Goal: Task Accomplishment & Management: Manage account settings

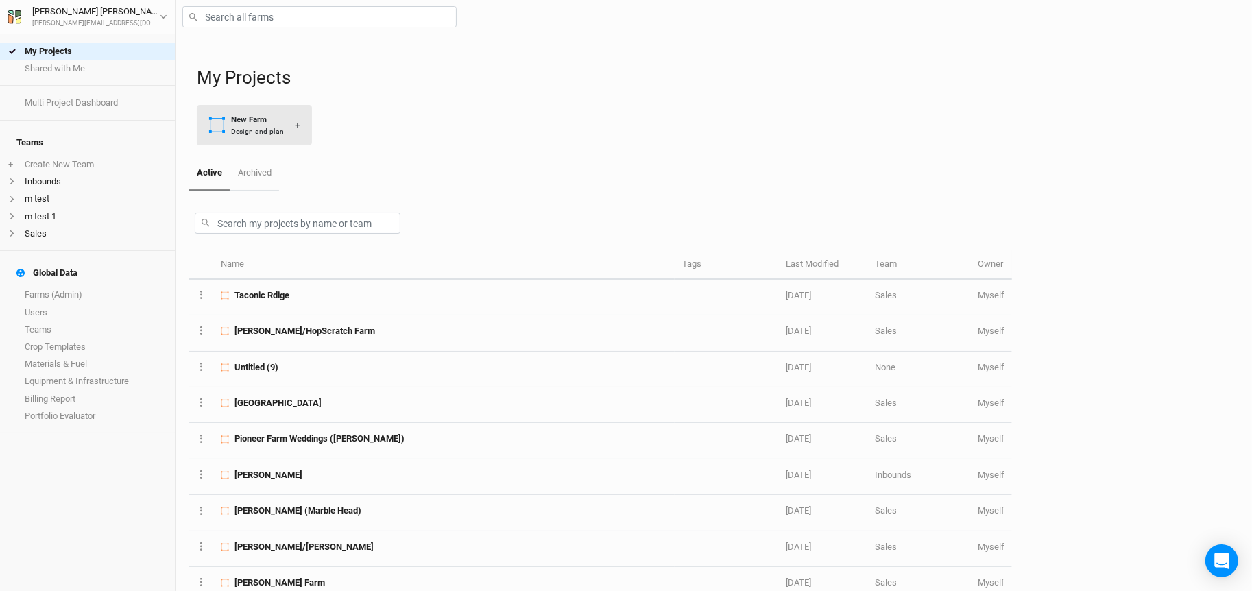
click at [274, 119] on div "New Farm" at bounding box center [257, 120] width 53 height 12
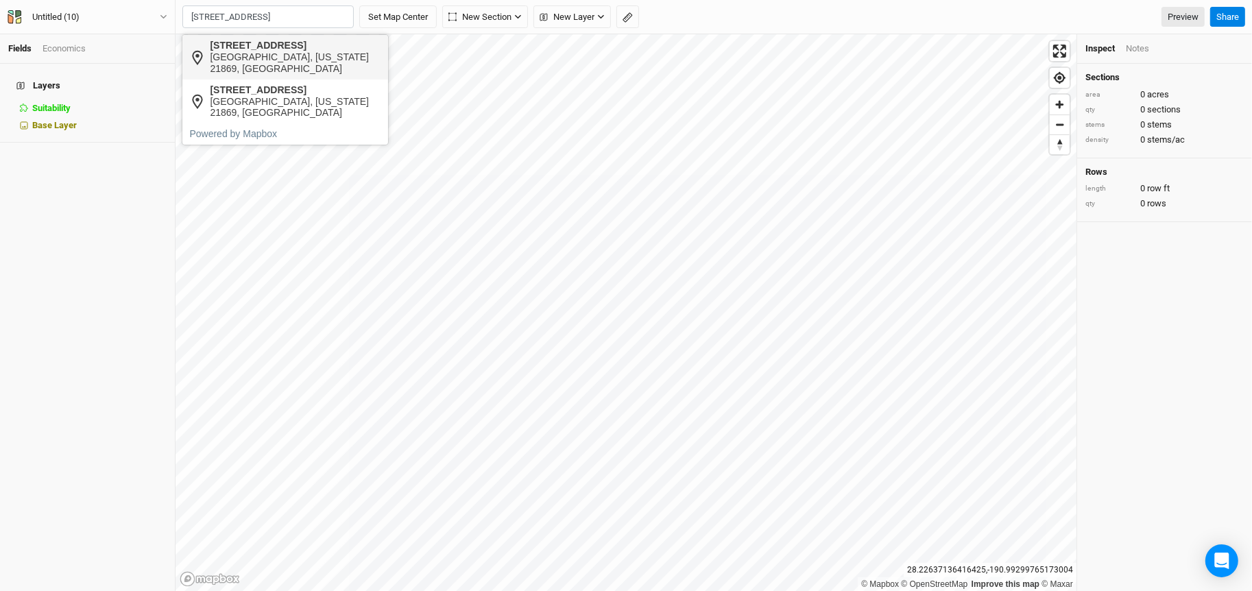
click at [259, 50] on div "4032 Mill Road" at bounding box center [295, 46] width 171 height 12
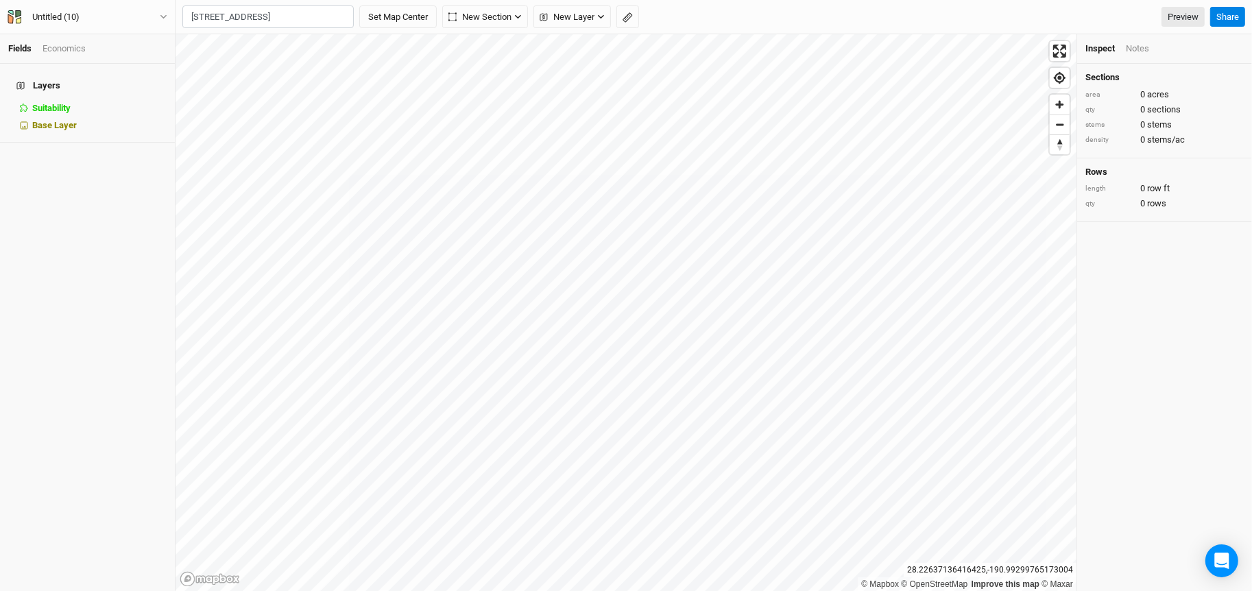
type input "4032 Mill Road, Vienna, Maryland 21869, United States"
click at [145, 16] on button "Untitled (10)" at bounding box center [87, 17] width 161 height 15
click at [137, 58] on button "Project Settings" at bounding box center [114, 56] width 108 height 18
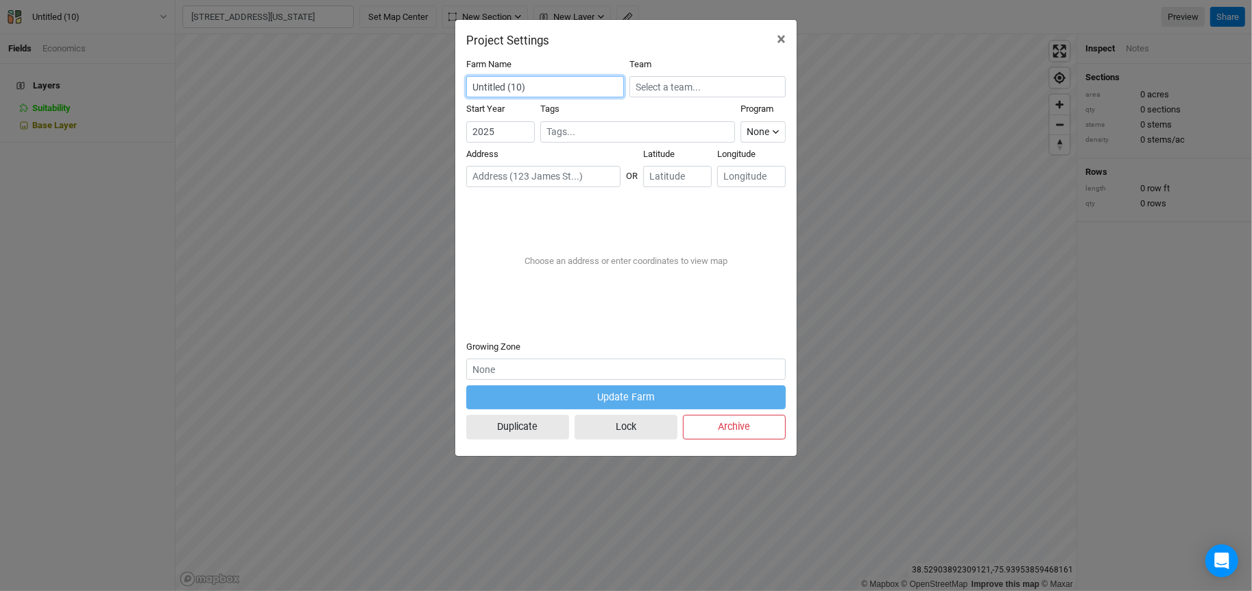
drag, startPoint x: 553, startPoint y: 88, endPoint x: 436, endPoint y: 82, distance: 116.8
click at [436, 82] on div "Project Settings × Farm Name Untitled (10) Team Start Year [DATE] Tags Program …" at bounding box center [626, 295] width 1252 height 591
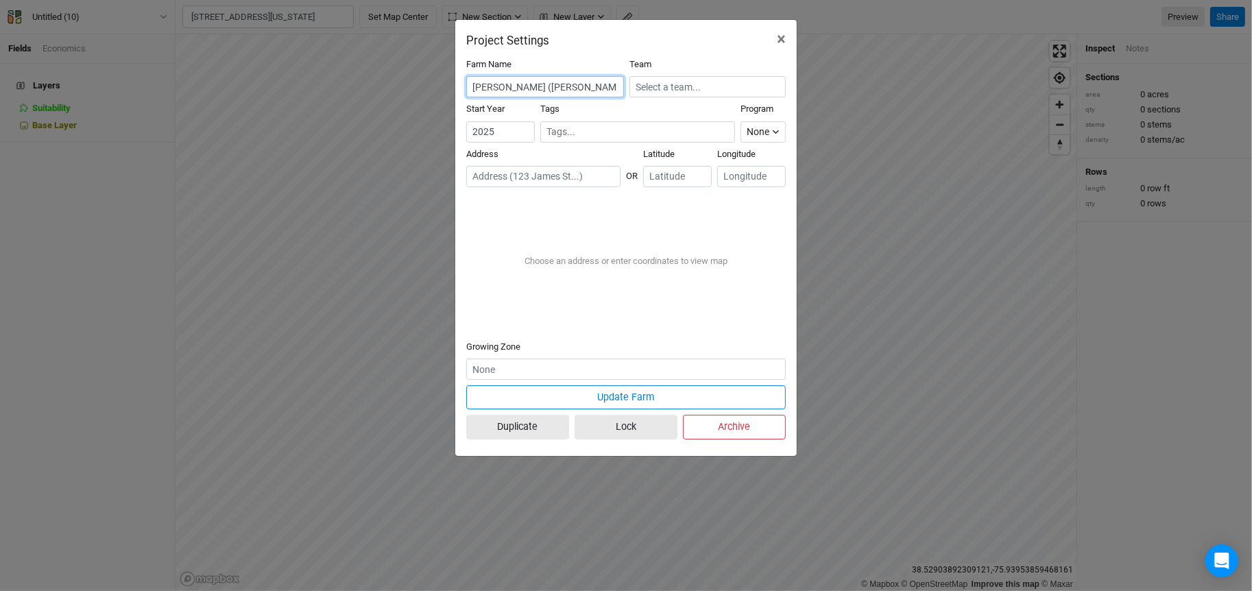
scroll to position [0, 1]
type input "[PERSON_NAME] ([PERSON_NAME] Barn)"
click at [724, 88] on input "text" at bounding box center [708, 86] width 156 height 21
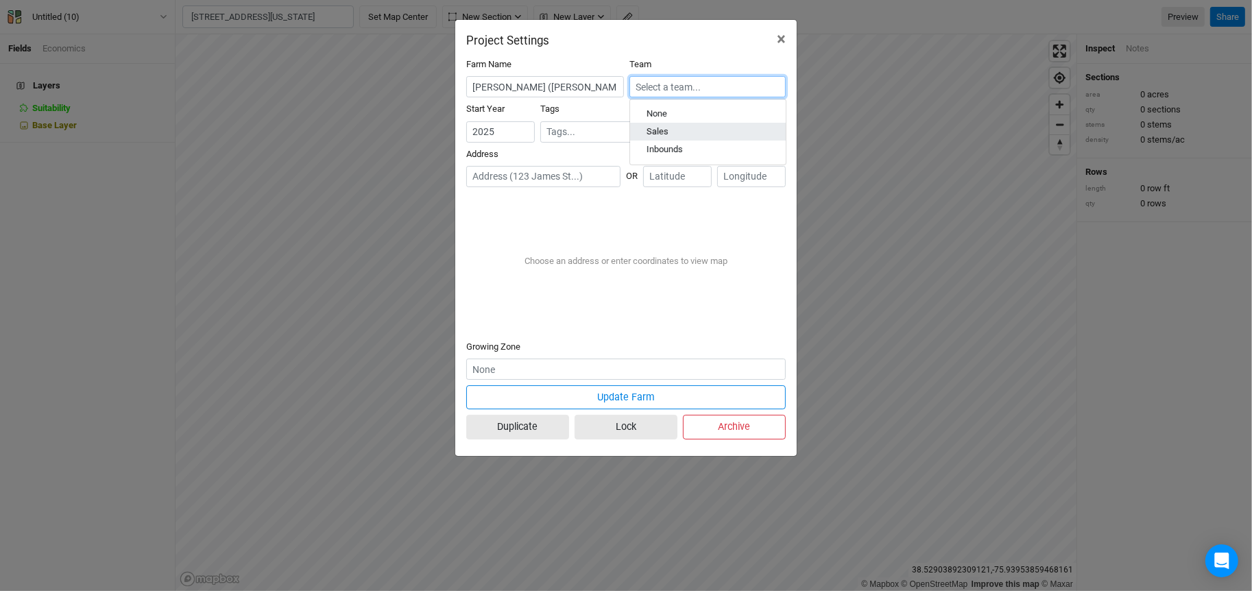
click at [711, 130] on div "Sales" at bounding box center [708, 132] width 123 height 12
type input "Sales"
click at [538, 176] on input "text" at bounding box center [543, 176] width 154 height 21
paste input "4032 Mill Rd, Vienna, MD 21869"
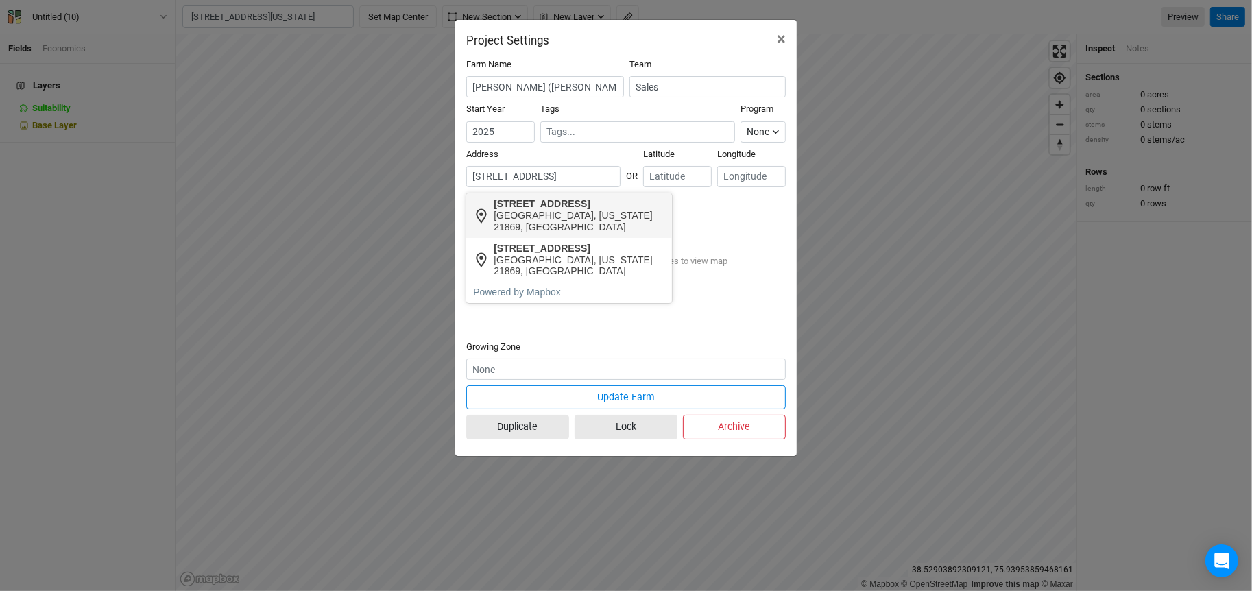
click at [582, 208] on div "4032 Mill Road" at bounding box center [579, 204] width 171 height 12
type input "4032 Mill Road, Vienna, Maryland 21869, United States"
type input "38.522236"
type input "-75.926232"
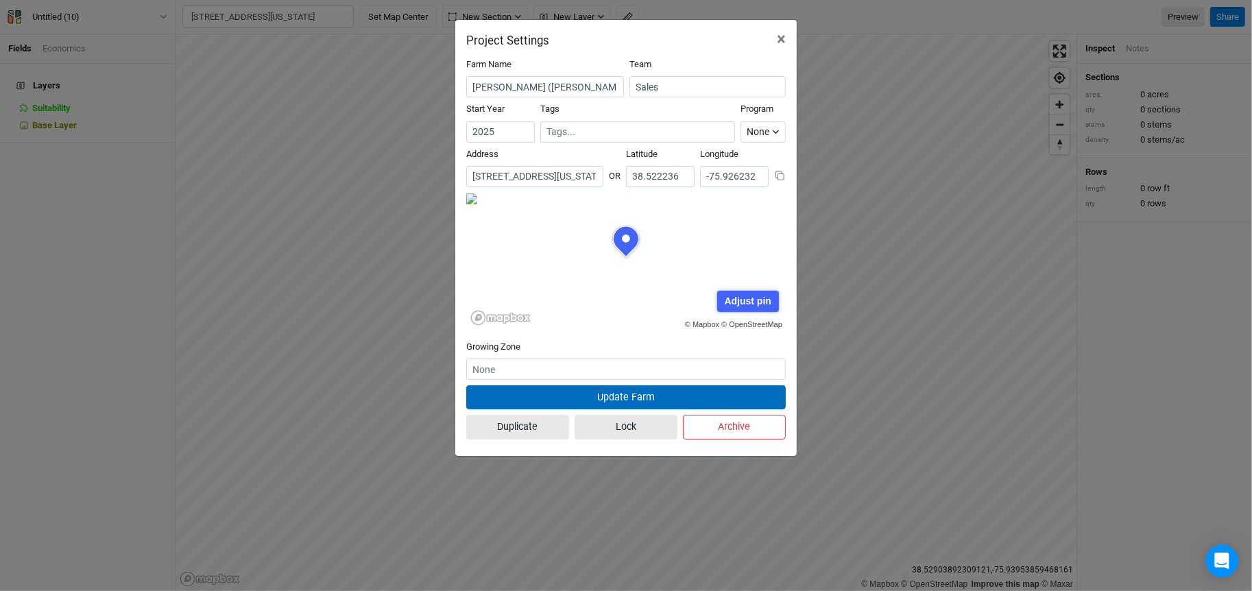
scroll to position [69, 160]
click at [575, 394] on button "Update Farm" at bounding box center [626, 397] width 320 height 24
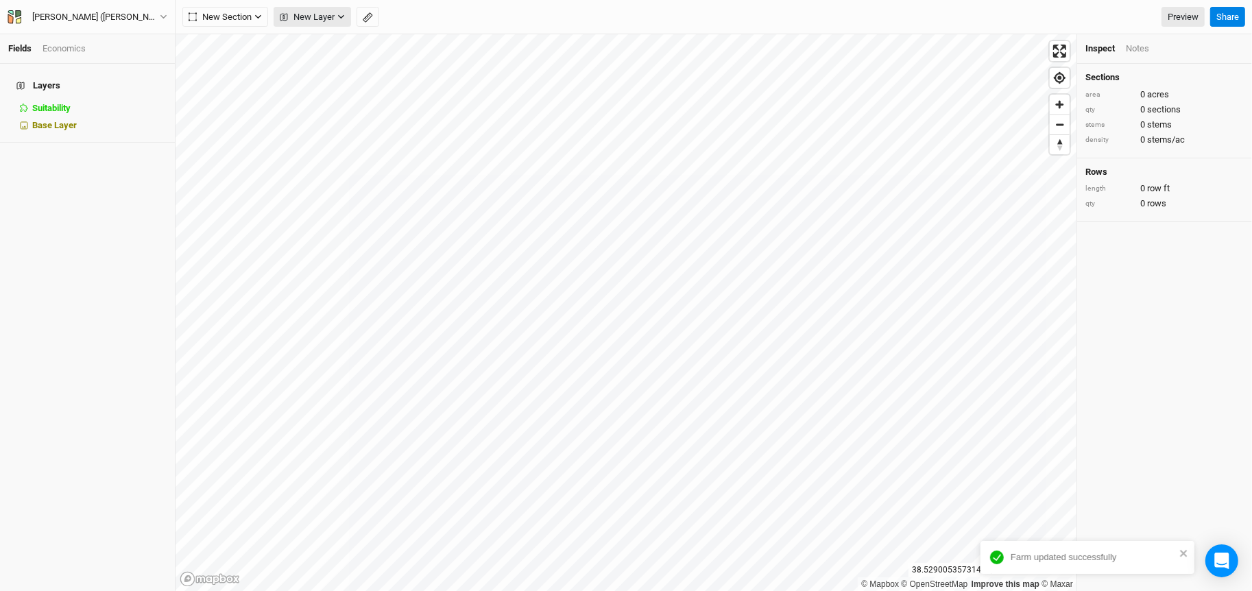
click at [312, 11] on span "New Layer" at bounding box center [307, 17] width 55 height 14
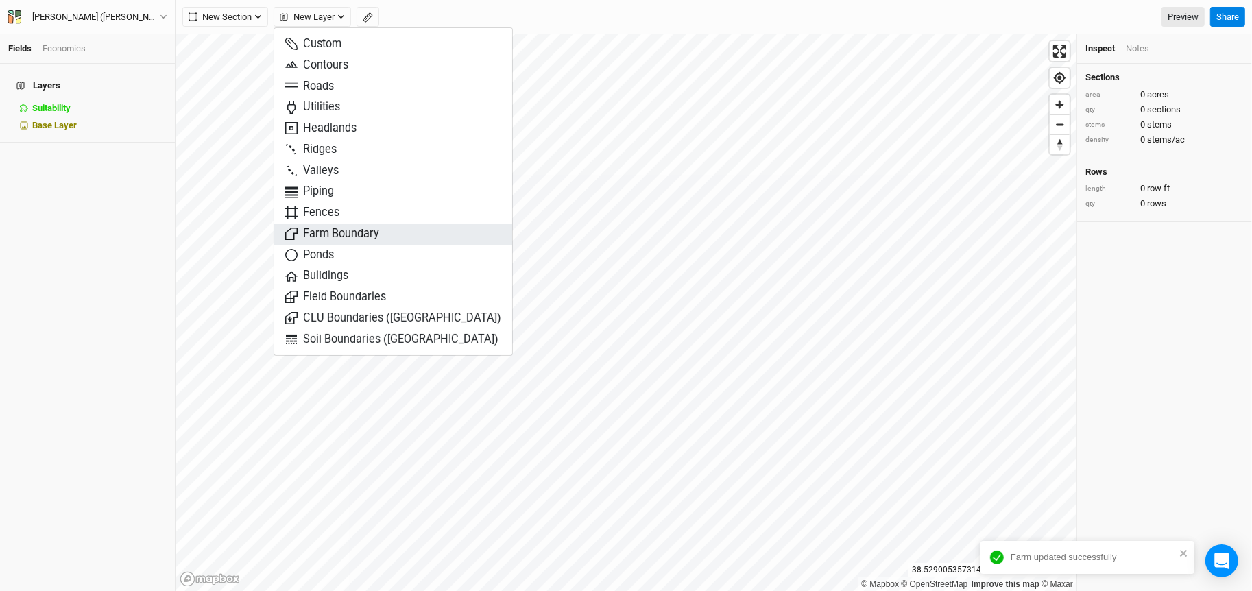
click at [333, 232] on span "Farm Boundary" at bounding box center [332, 234] width 94 height 16
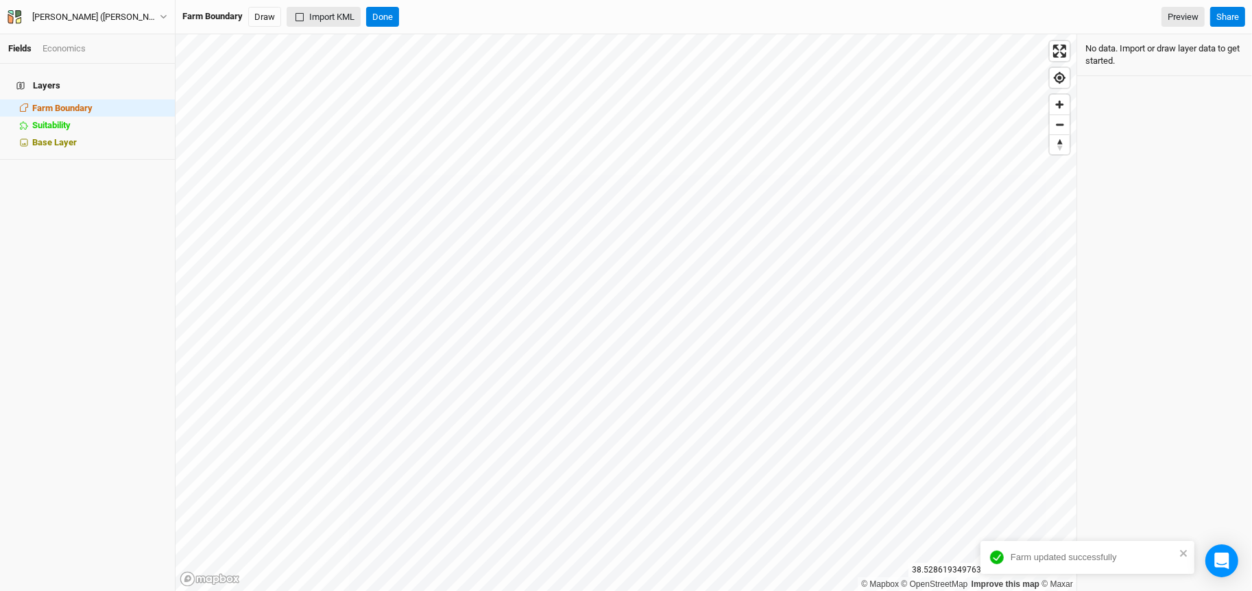
click at [314, 18] on button "Import KML" at bounding box center [324, 17] width 74 height 21
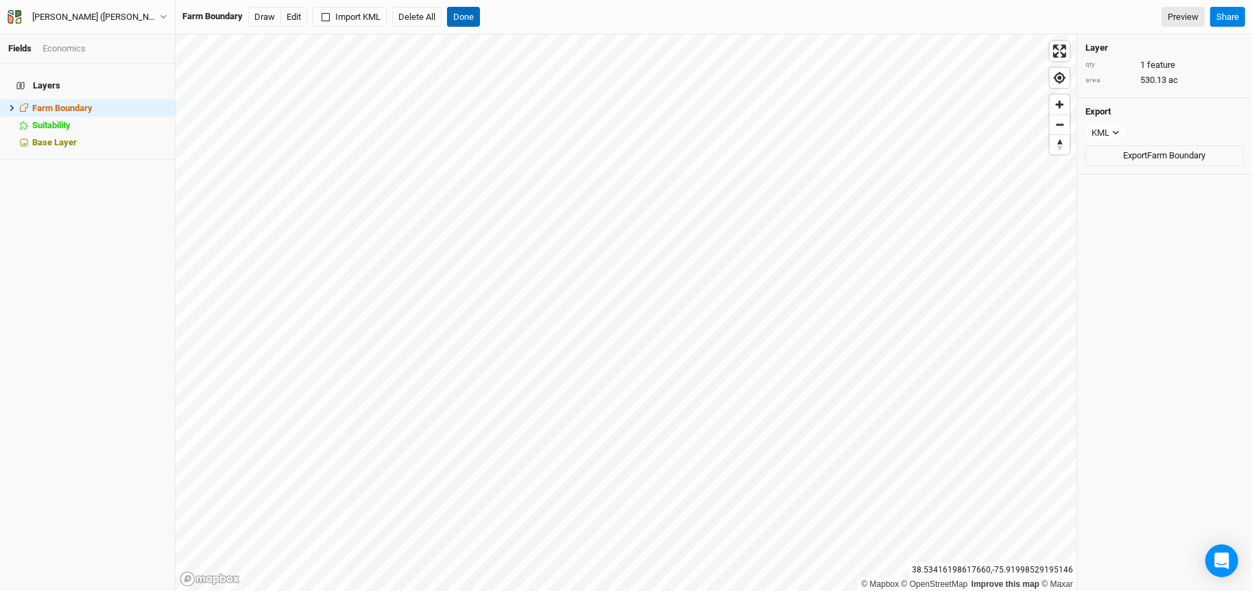
click at [471, 22] on button "Done" at bounding box center [463, 17] width 33 height 21
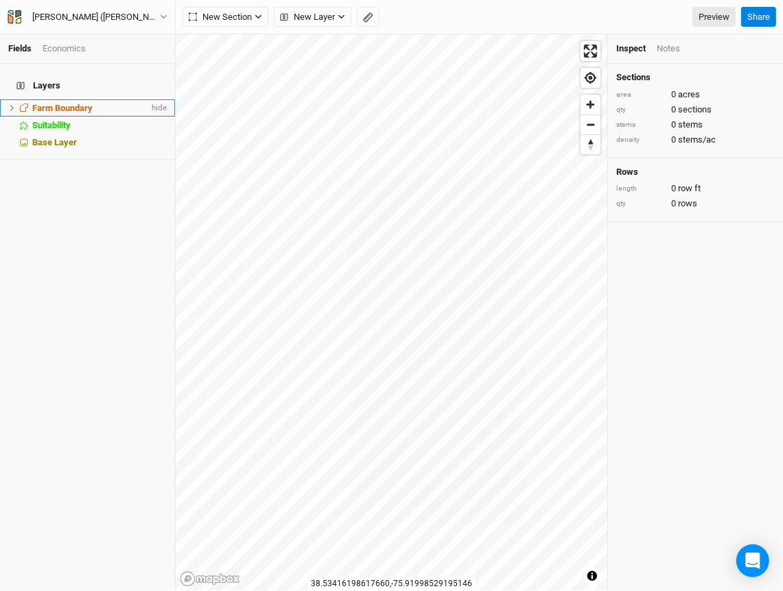
click at [69, 99] on li "Farm Boundary hide" at bounding box center [87, 107] width 175 height 17
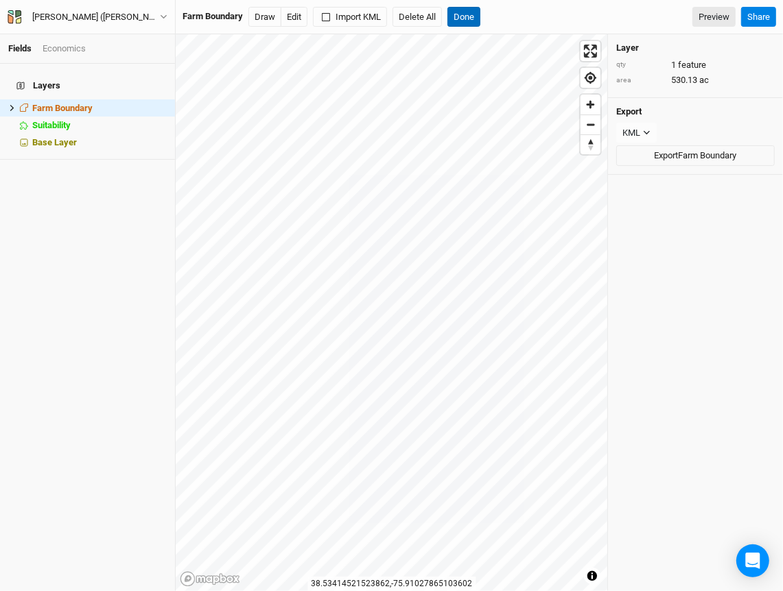
click at [464, 26] on button "Done" at bounding box center [463, 17] width 33 height 21
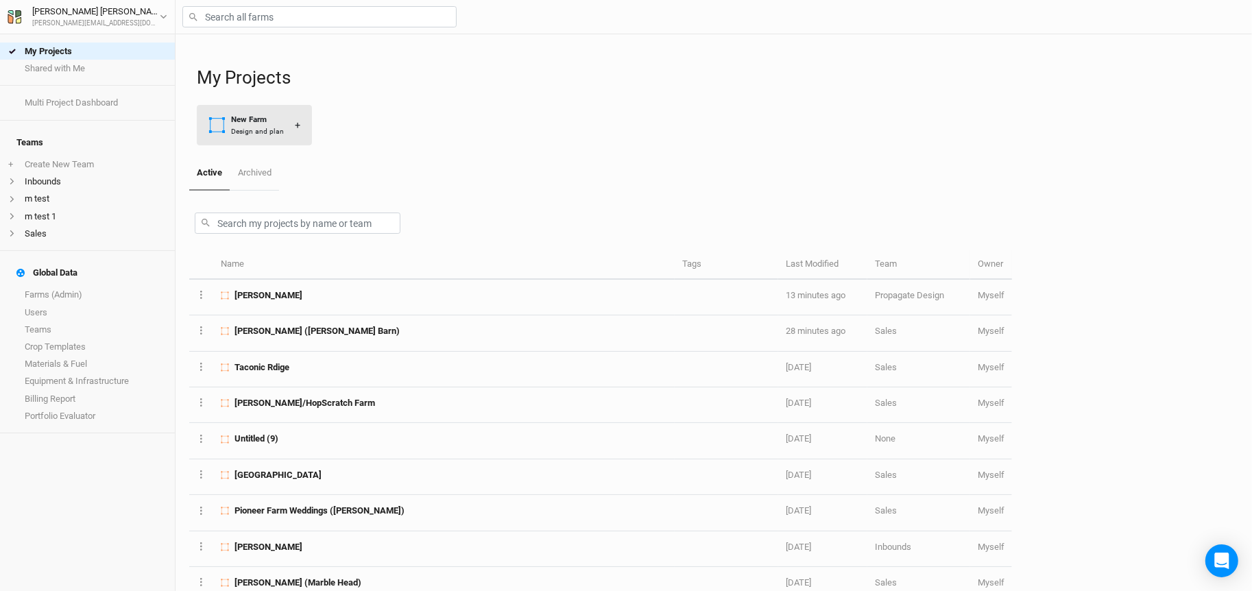
click at [278, 130] on div "Design and plan" at bounding box center [257, 131] width 53 height 10
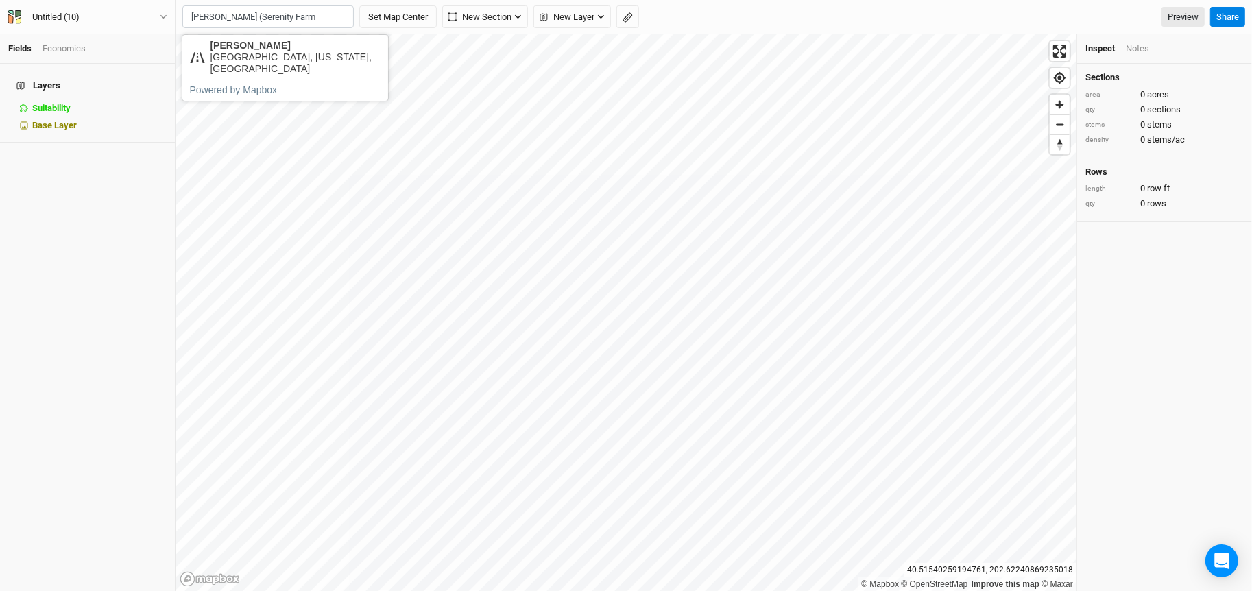
type input "[PERSON_NAME] (Serenity Farm)"
drag, startPoint x: 312, startPoint y: 17, endPoint x: 90, endPoint y: 17, distance: 222.2
click at [90, 17] on div "Fields Economics Layers Suitability hide Base Layer Untitled (10) Back Project …" at bounding box center [626, 295] width 1252 height 591
click at [343, 47] on div "[STREET_ADDRESS]" at bounding box center [295, 46] width 171 height 12
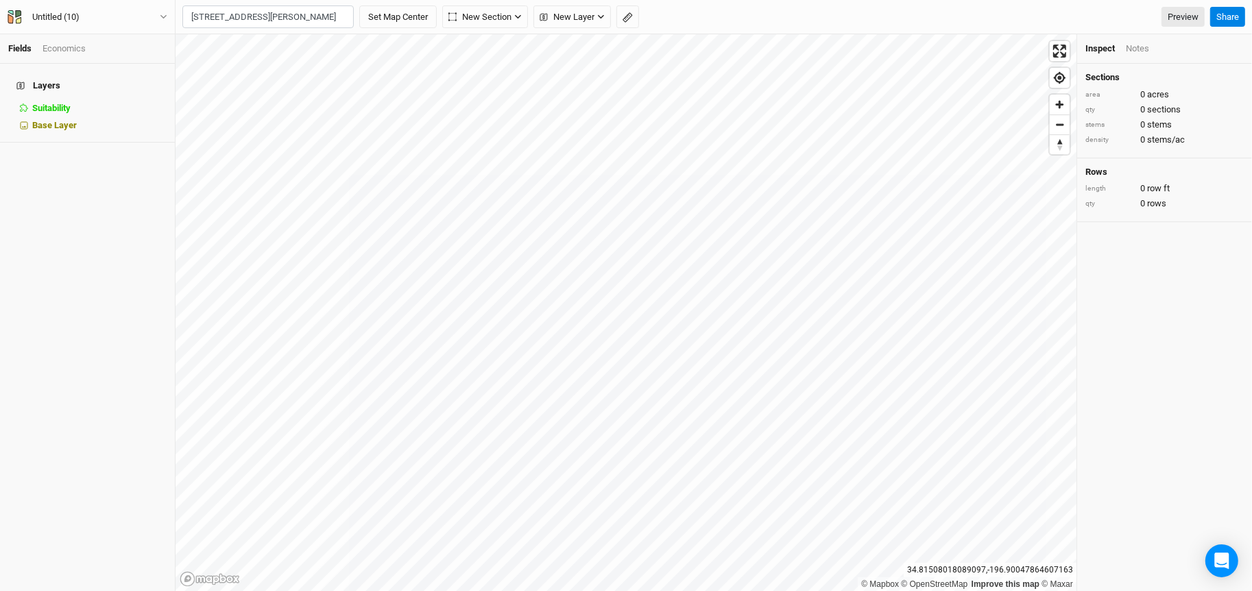
scroll to position [0, 0]
type input "[STREET_ADDRESS][US_STATE]"
click at [128, 18] on button "Untitled (10)" at bounding box center [87, 17] width 161 height 15
click at [122, 56] on button "Project Settings" at bounding box center [114, 56] width 108 height 18
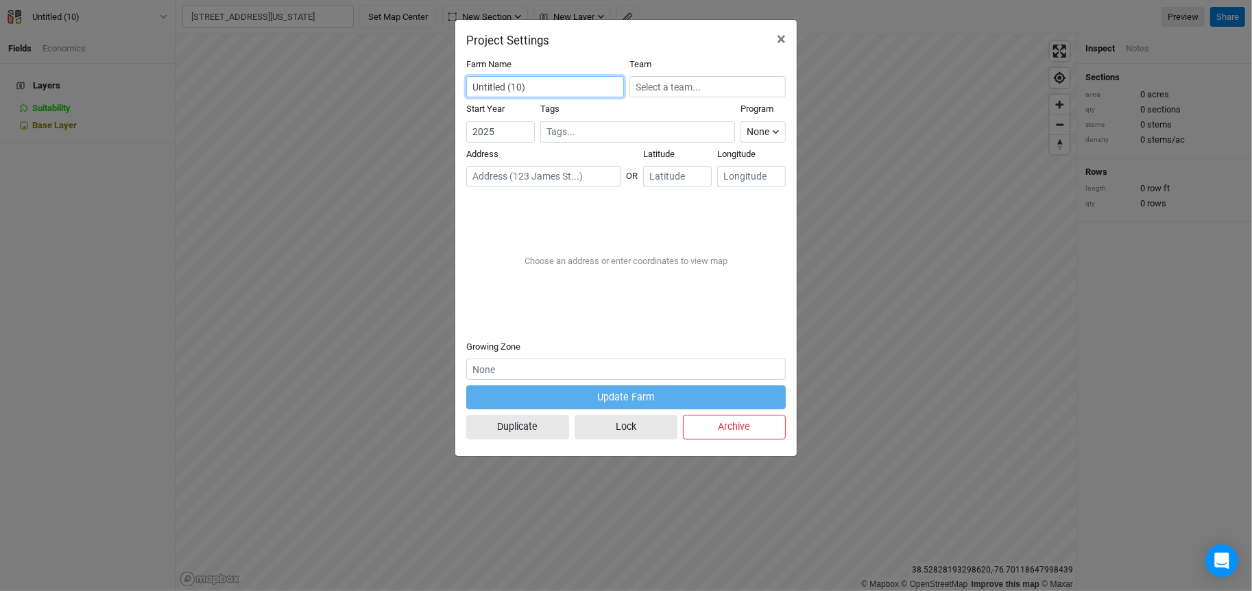
drag, startPoint x: 571, startPoint y: 76, endPoint x: 472, endPoint y: 83, distance: 99.7
click at [472, 83] on input "Untitled (10)" at bounding box center [545, 86] width 158 height 21
drag, startPoint x: 544, startPoint y: 86, endPoint x: 401, endPoint y: 86, distance: 143.3
click at [401, 86] on div "Project Settings × Farm Name Untitled (10) Team Start Year [DATE] Tags Program …" at bounding box center [626, 295] width 1252 height 591
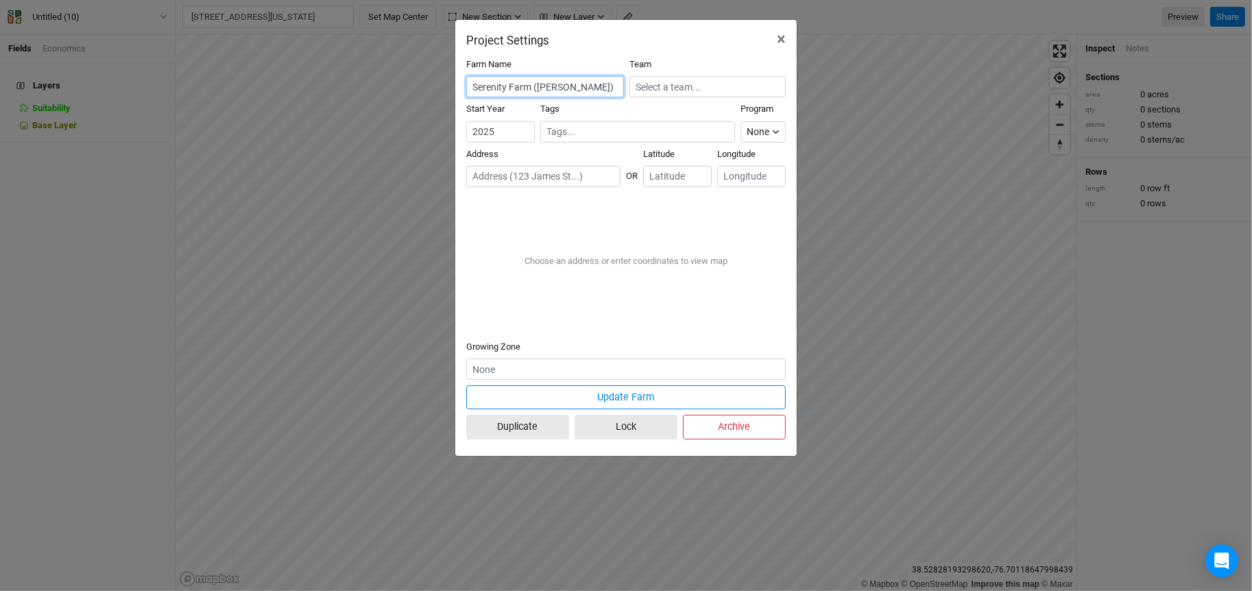
type input "Serenity Farm ([PERSON_NAME])"
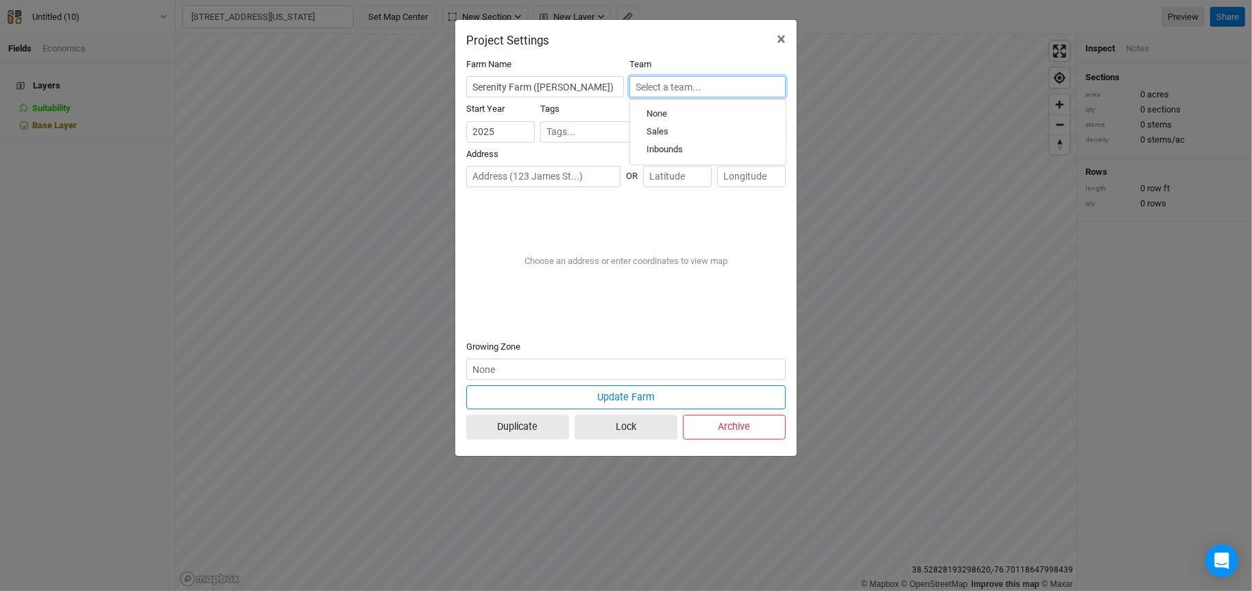
click at [671, 95] on input "text" at bounding box center [708, 86] width 156 height 21
click at [663, 133] on div "Sales" at bounding box center [658, 132] width 22 height 12
type input "Sales"
click at [527, 169] on input "text" at bounding box center [543, 176] width 154 height 21
paste input "[STREET_ADDRESS][PERSON_NAME]"
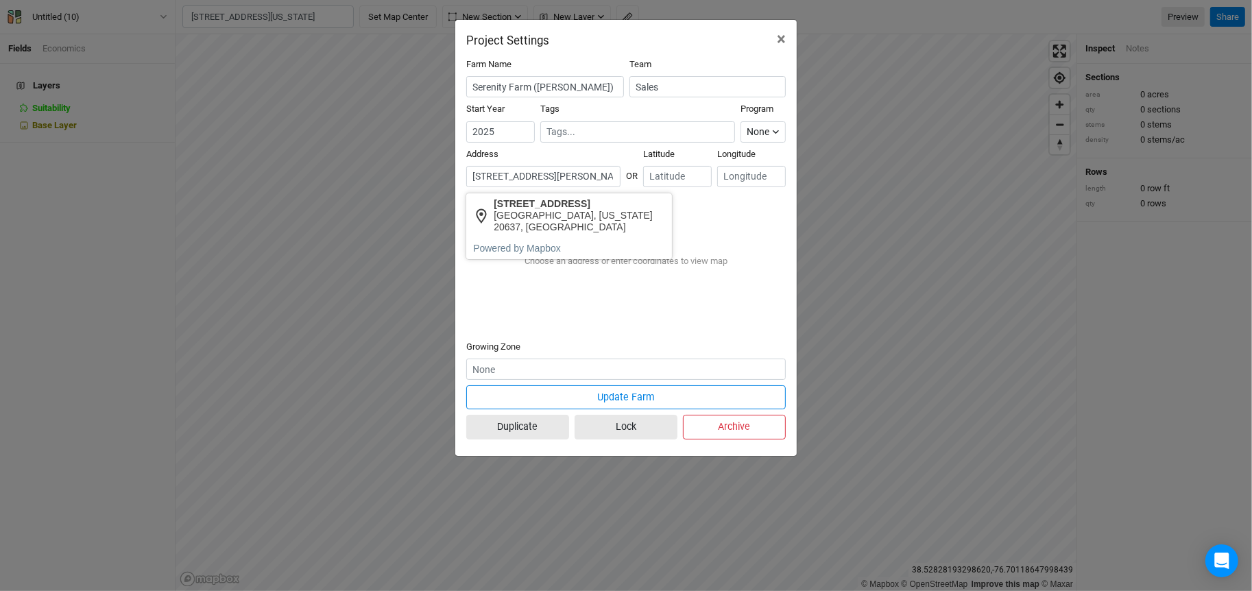
scroll to position [0, 49]
click at [578, 213] on div "[GEOGRAPHIC_DATA], [US_STATE] 20637, [GEOGRAPHIC_DATA]" at bounding box center [579, 221] width 171 height 23
type input "[STREET_ADDRESS][US_STATE]"
type input "38.52163"
type input "-76.68921"
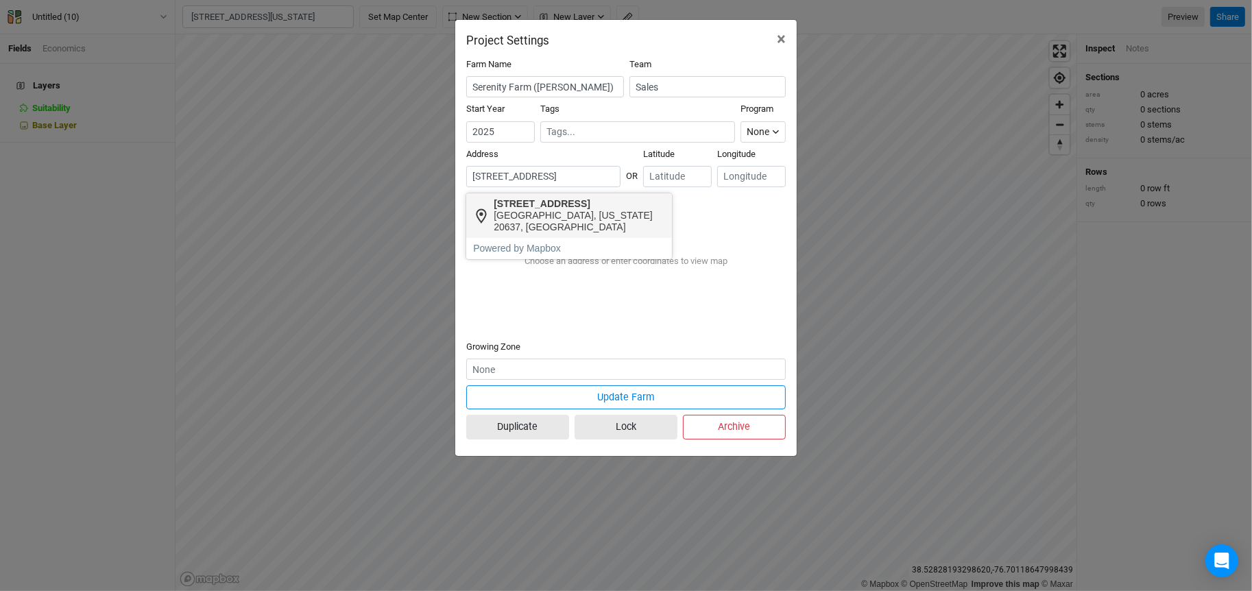
scroll to position [0, 0]
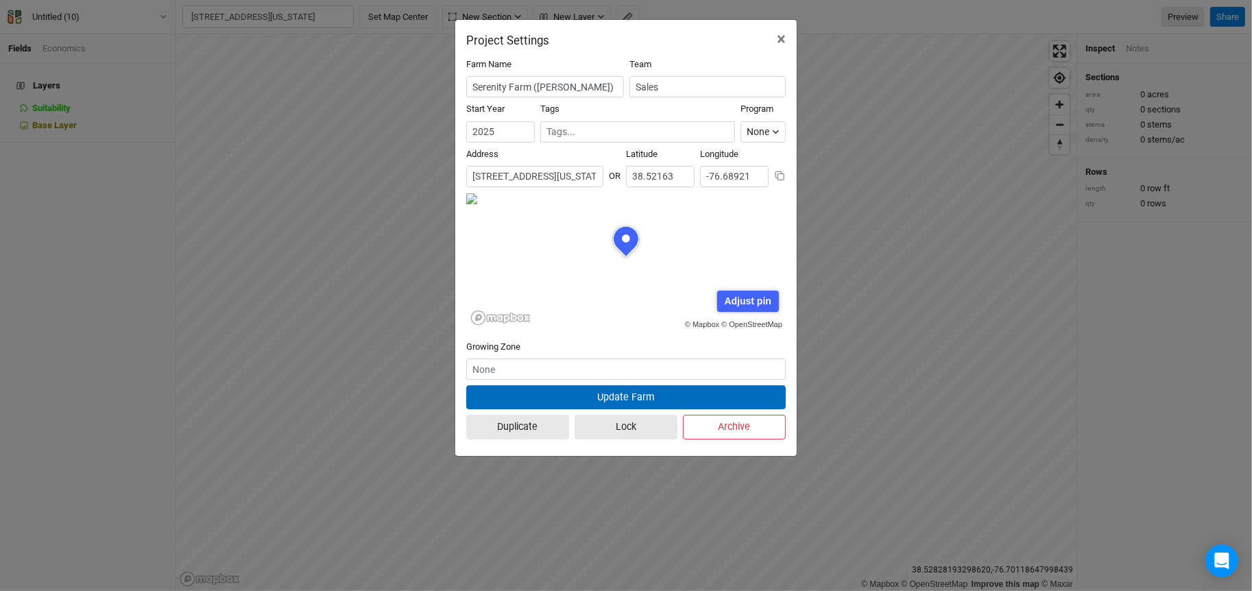
click at [597, 402] on button "Update Farm" at bounding box center [626, 397] width 320 height 24
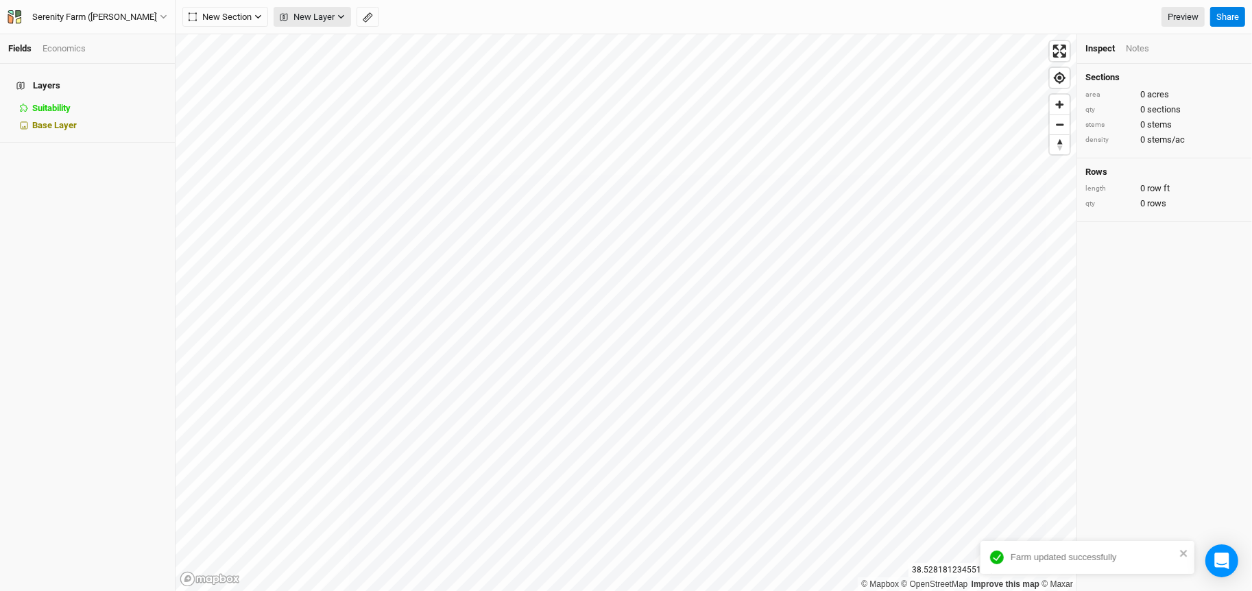
click at [296, 19] on span "New Layer" at bounding box center [307, 17] width 55 height 14
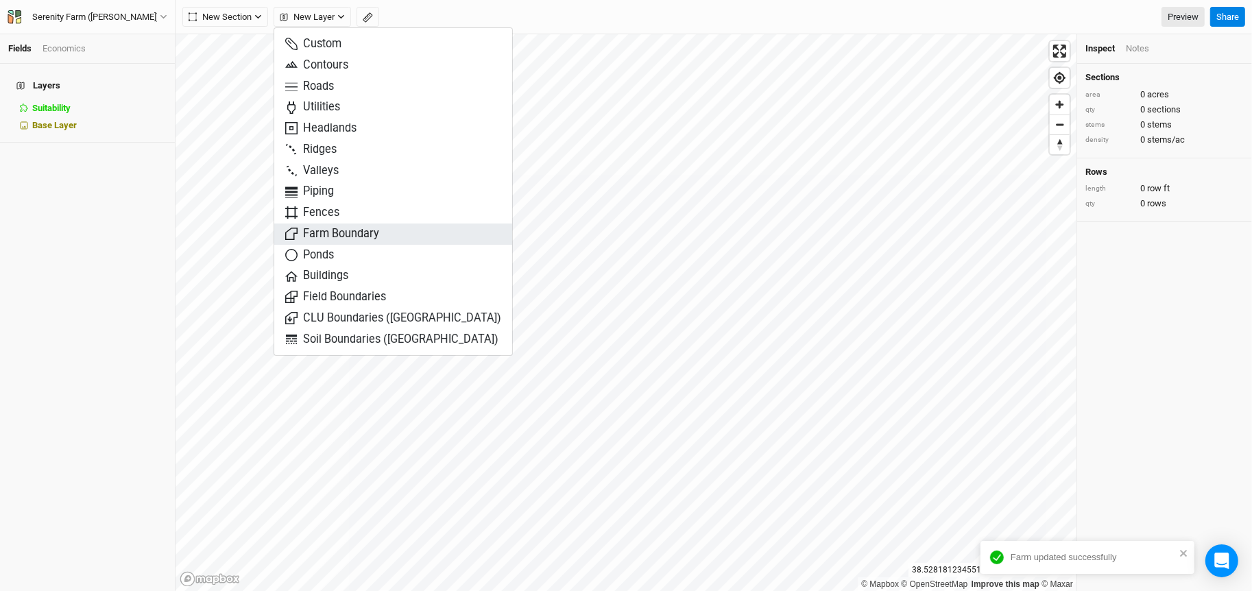
click at [341, 233] on span "Farm Boundary" at bounding box center [332, 234] width 94 height 16
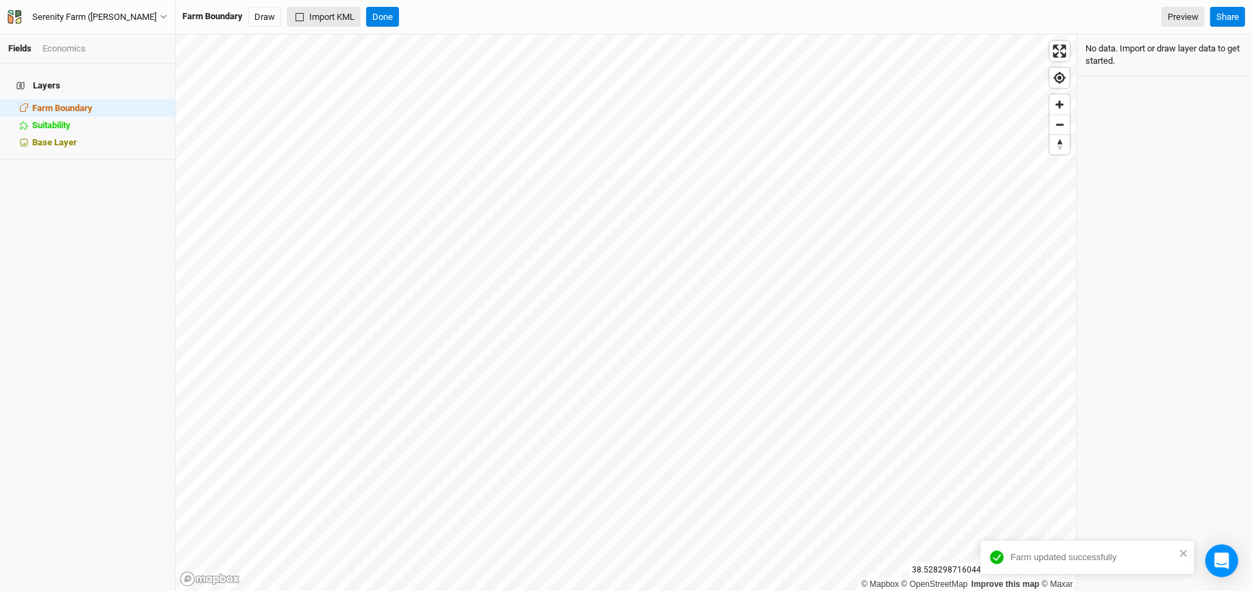
click at [339, 19] on button "Import KML" at bounding box center [324, 17] width 74 height 21
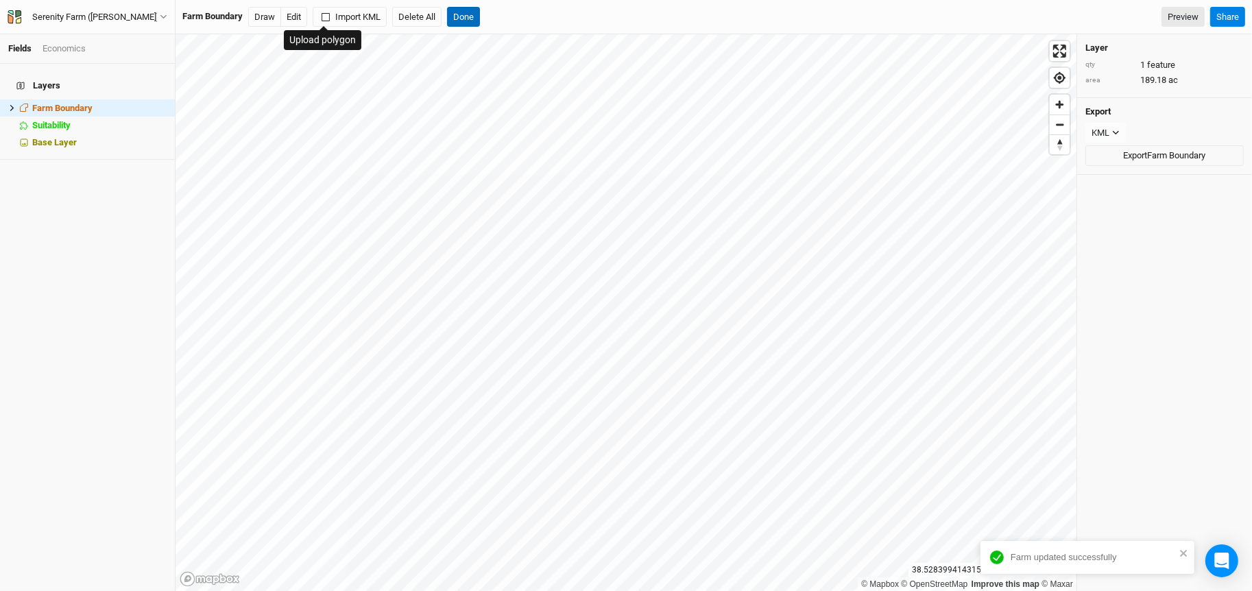
click at [475, 19] on button "Done" at bounding box center [463, 17] width 33 height 21
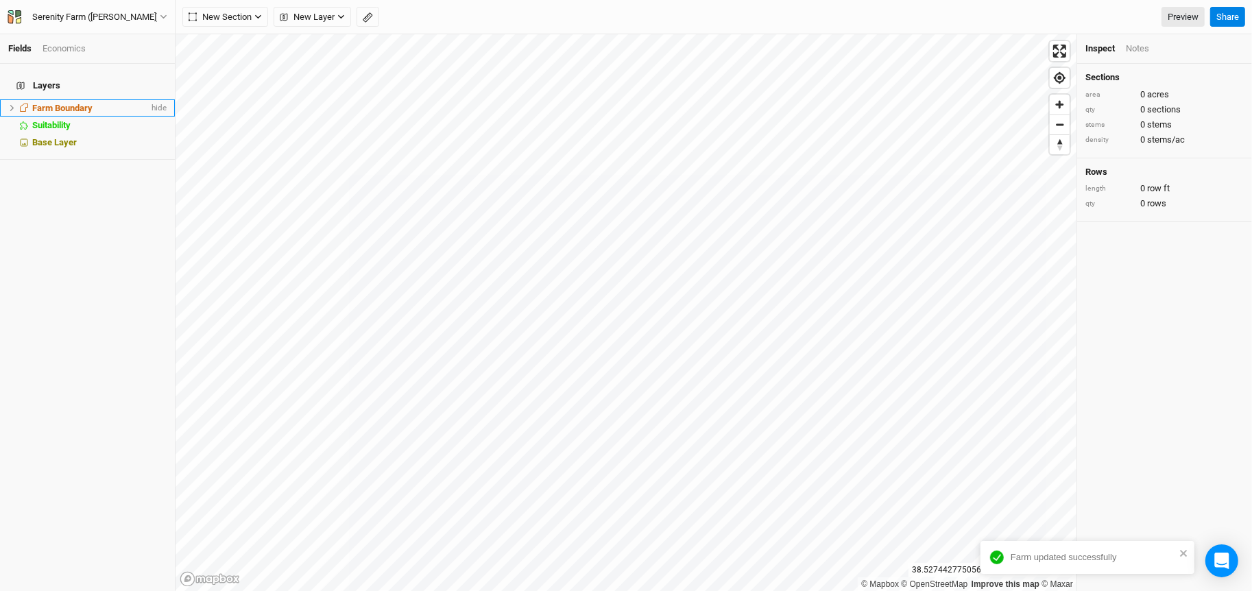
click at [95, 103] on div "Farm Boundary" at bounding box center [90, 108] width 117 height 11
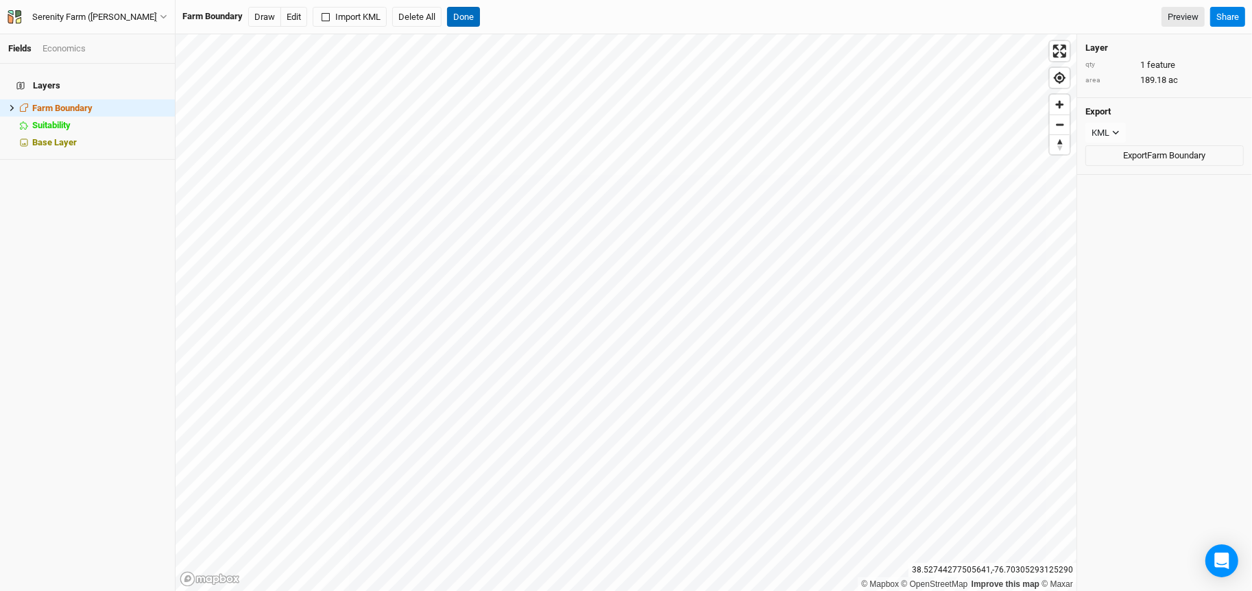
click at [451, 19] on button "Done" at bounding box center [463, 17] width 33 height 21
